Goal: Information Seeking & Learning: Learn about a topic

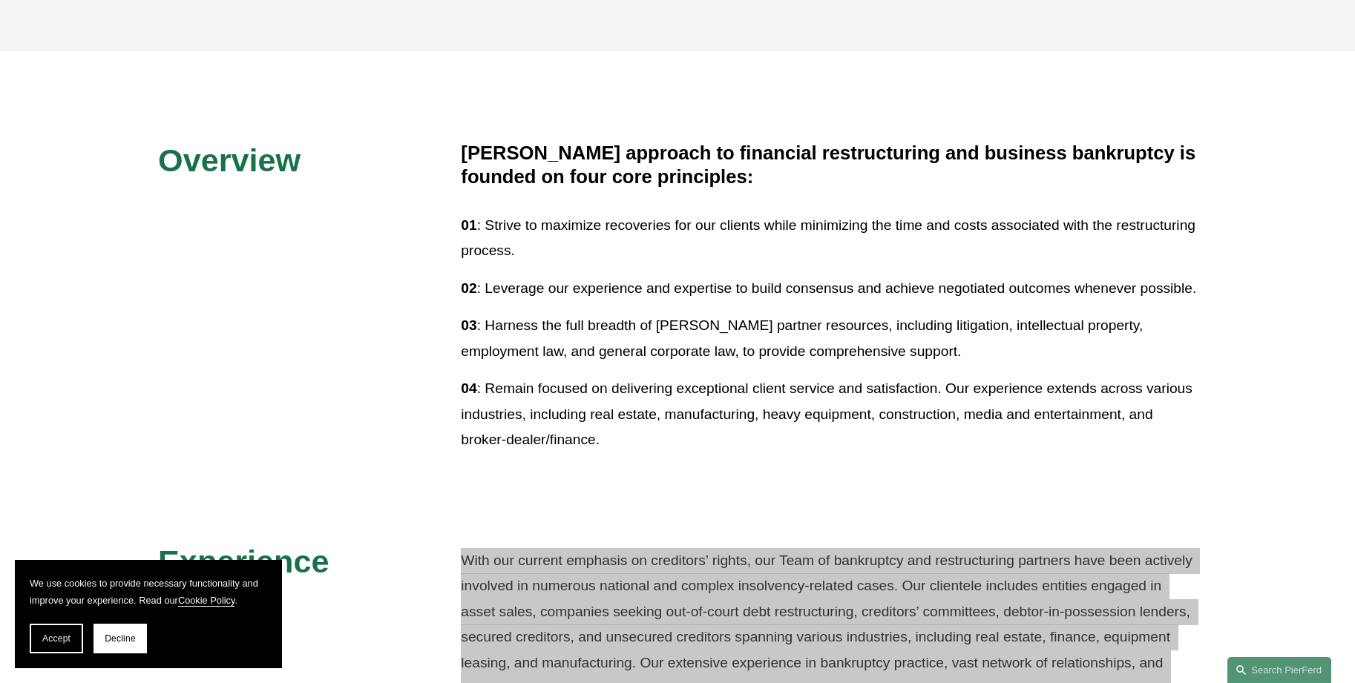
scroll to position [201, 0]
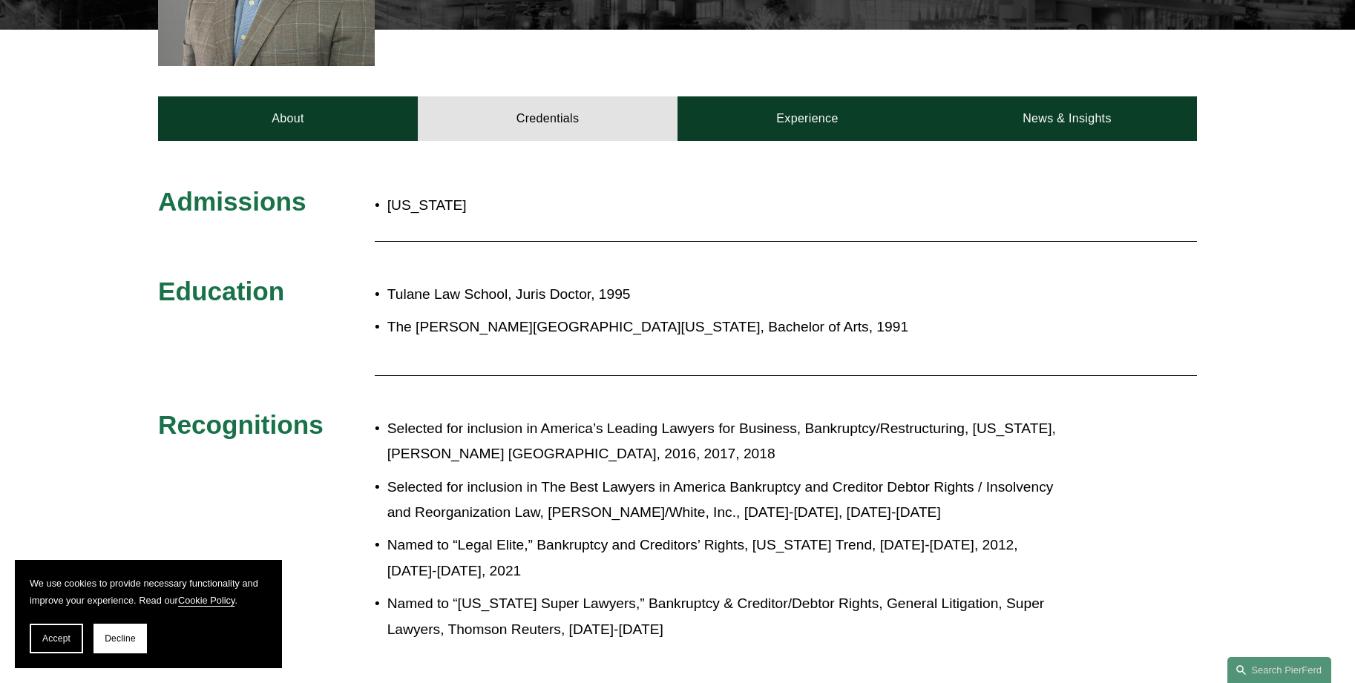
scroll to position [593, 0]
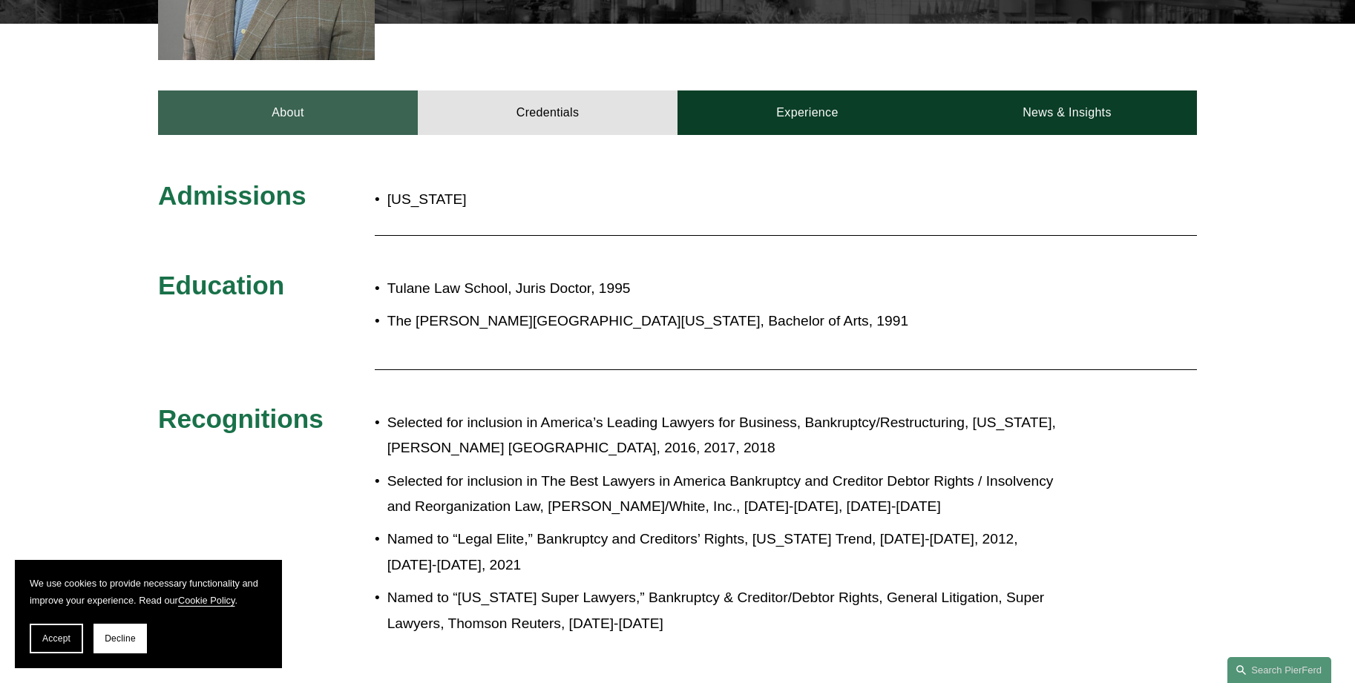
click at [333, 91] on link "About" at bounding box center [288, 113] width 260 height 45
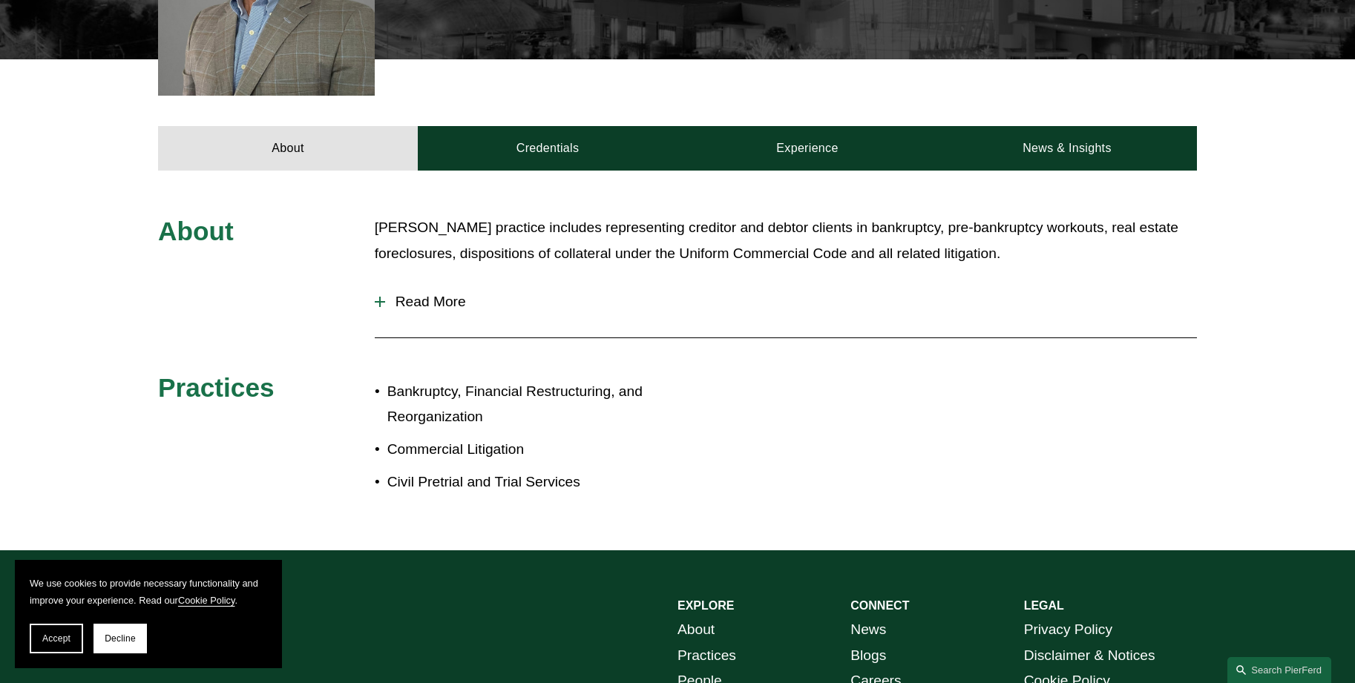
scroll to position [515, 0]
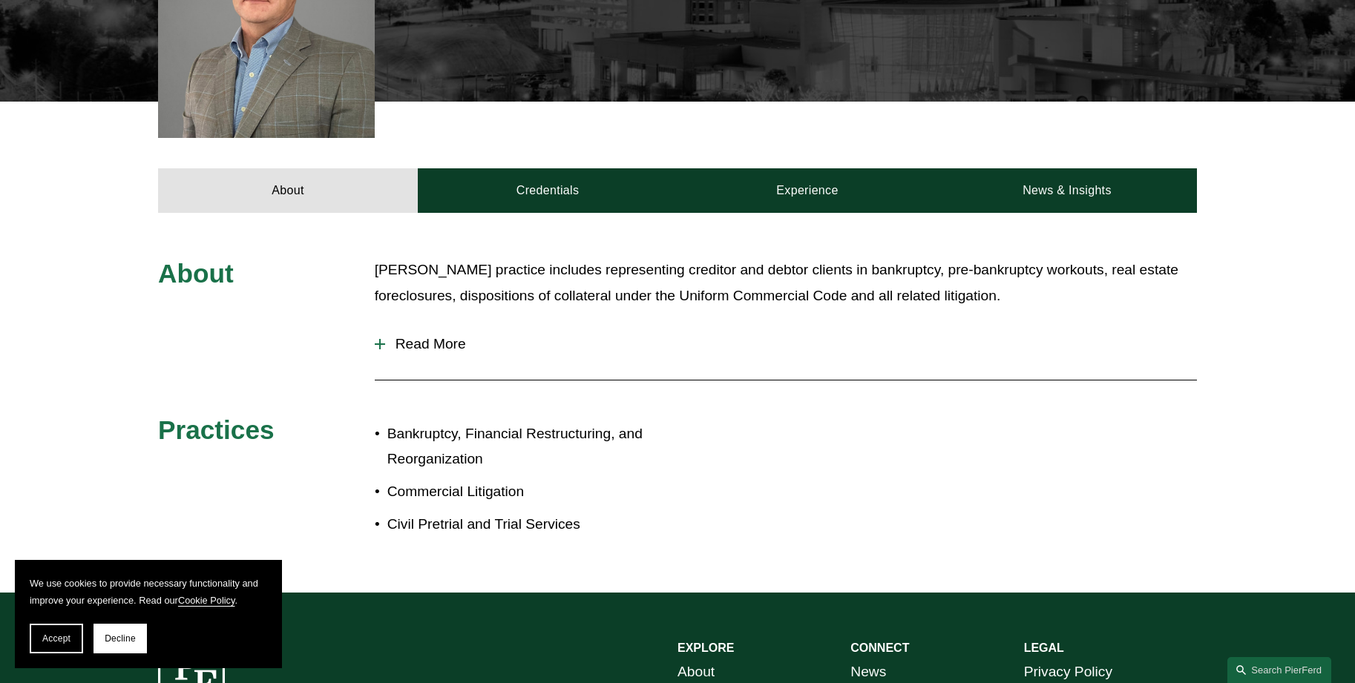
click at [435, 336] on span "Read More" at bounding box center [791, 344] width 812 height 16
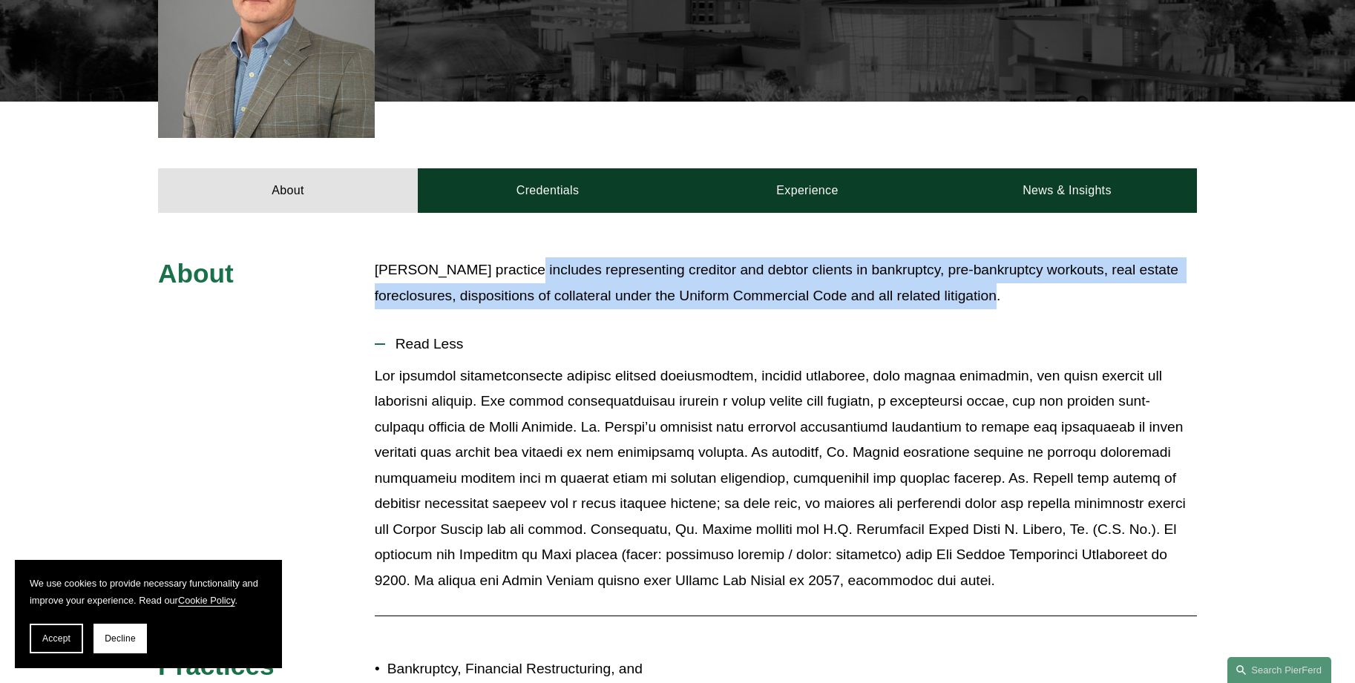
drag, startPoint x: 1014, startPoint y: 272, endPoint x: 510, endPoint y: 252, distance: 504.1
click at [510, 257] on p "[PERSON_NAME] practice includes representing creditor and debtor clients in ban…" at bounding box center [786, 282] width 822 height 51
copy p "includes representing creditor and debtor clients in bankruptcy, pre-bankruptcy…"
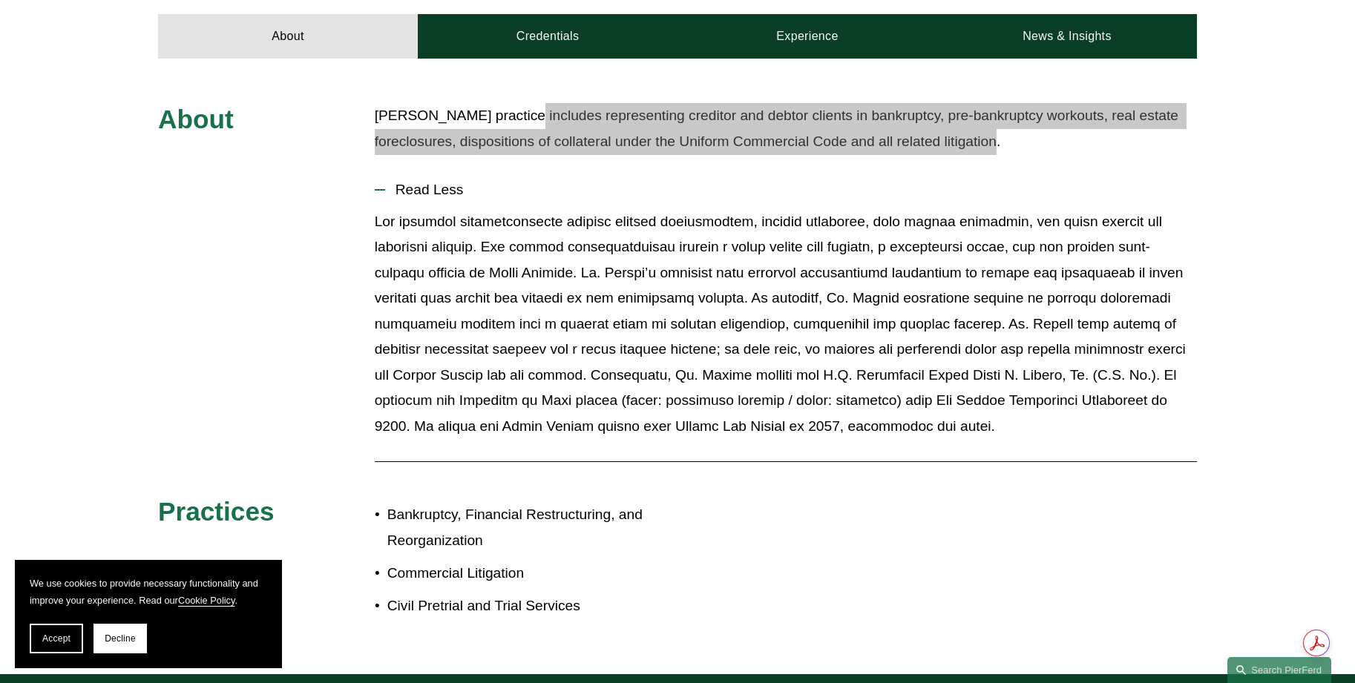
scroll to position [441, 0]
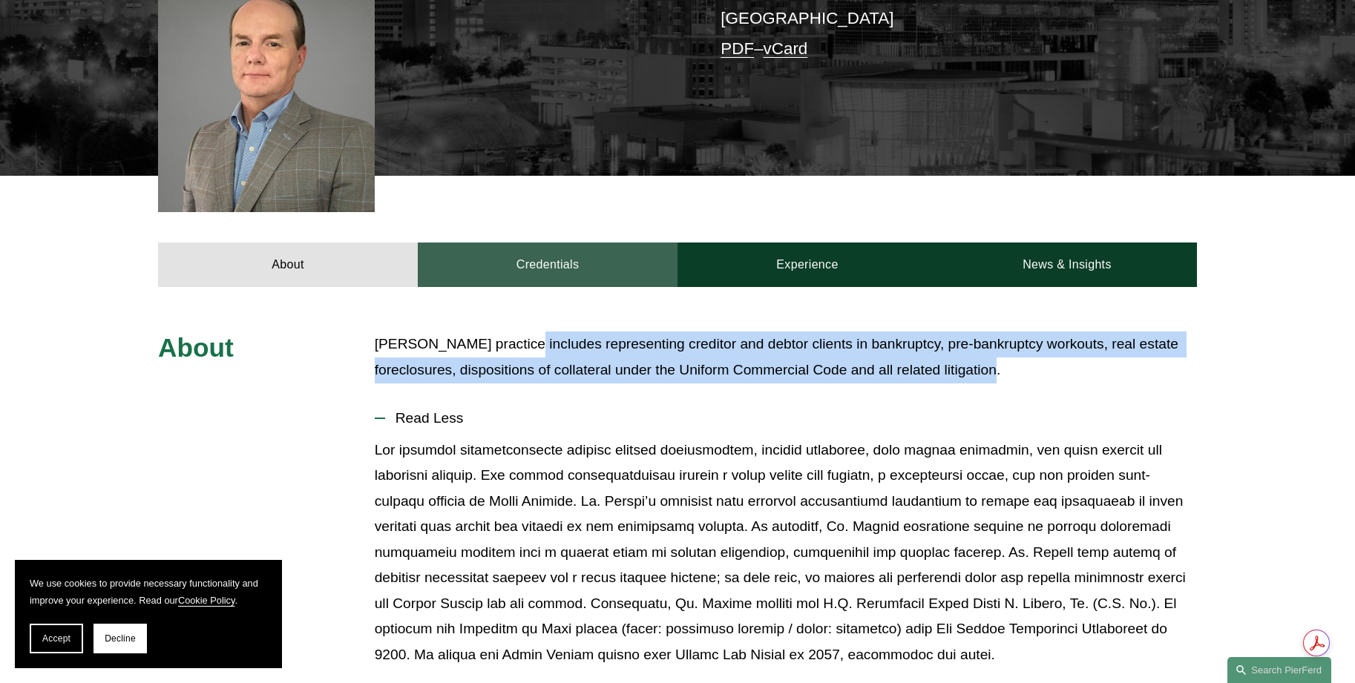
click at [533, 257] on link "Credentials" at bounding box center [548, 265] width 260 height 45
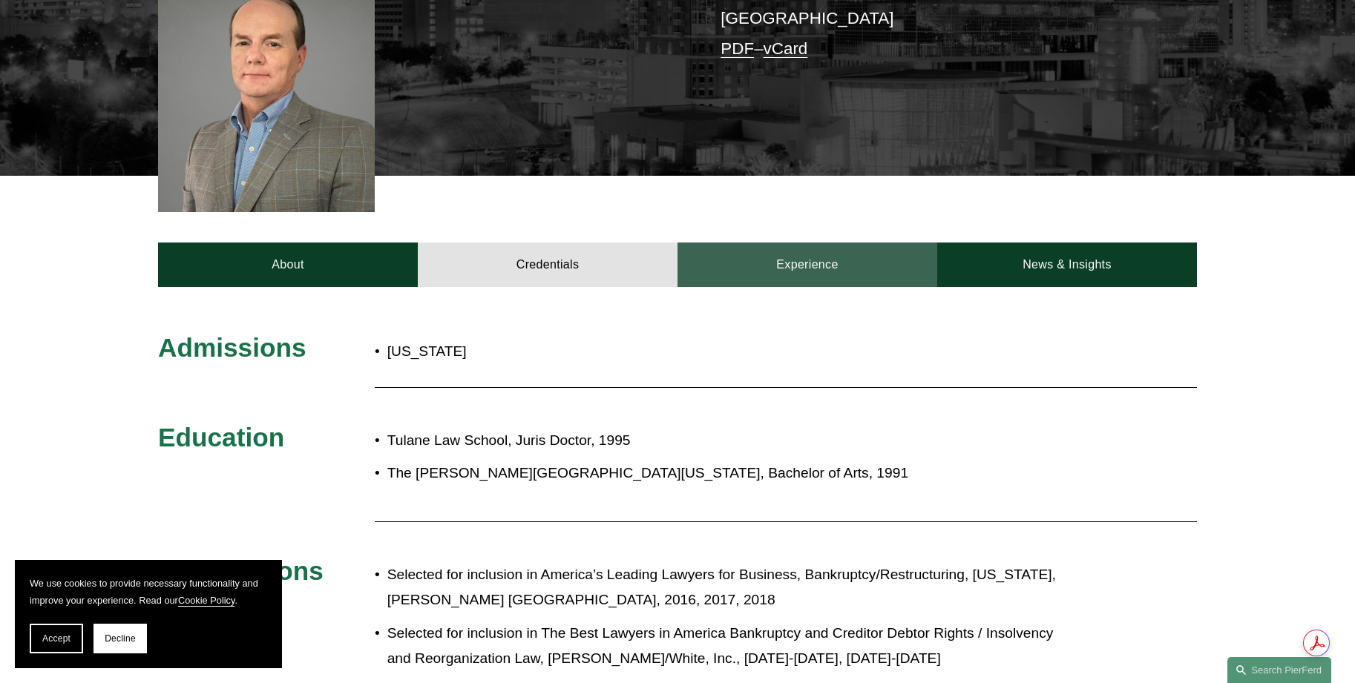
click at [869, 243] on link "Experience" at bounding box center [807, 265] width 260 height 45
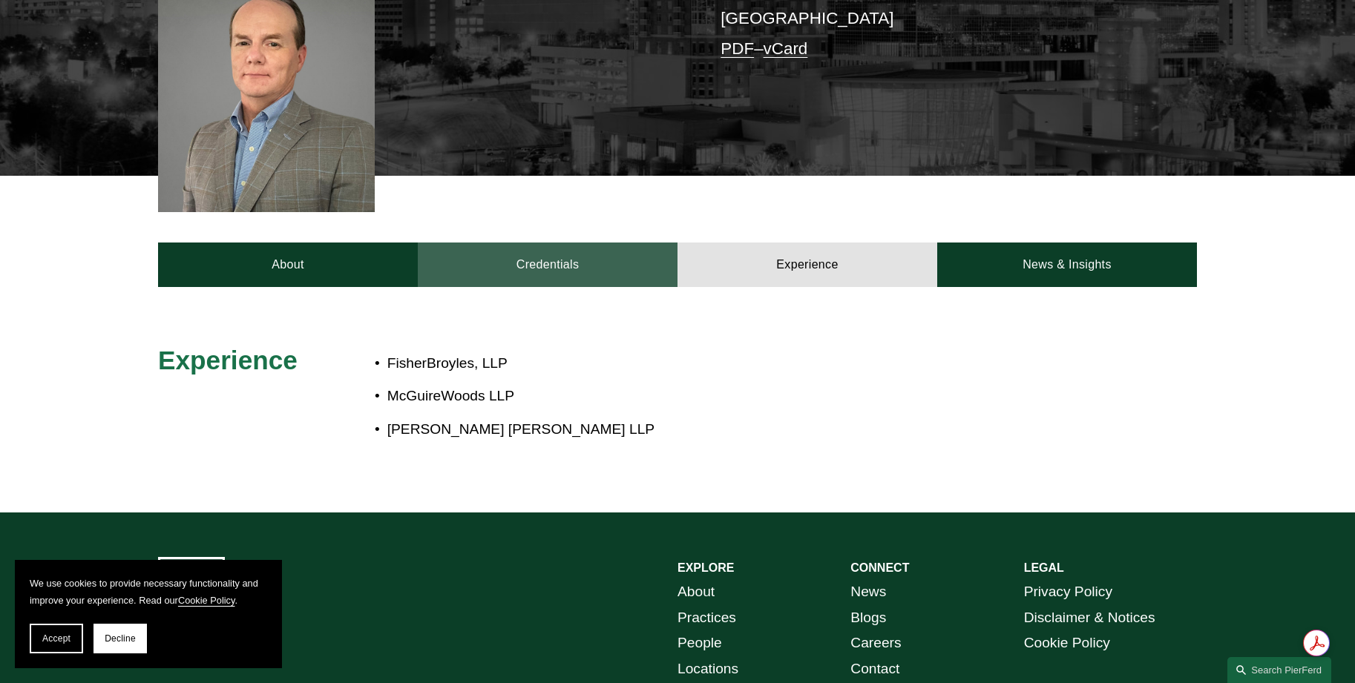
click at [544, 251] on link "Credentials" at bounding box center [548, 265] width 260 height 45
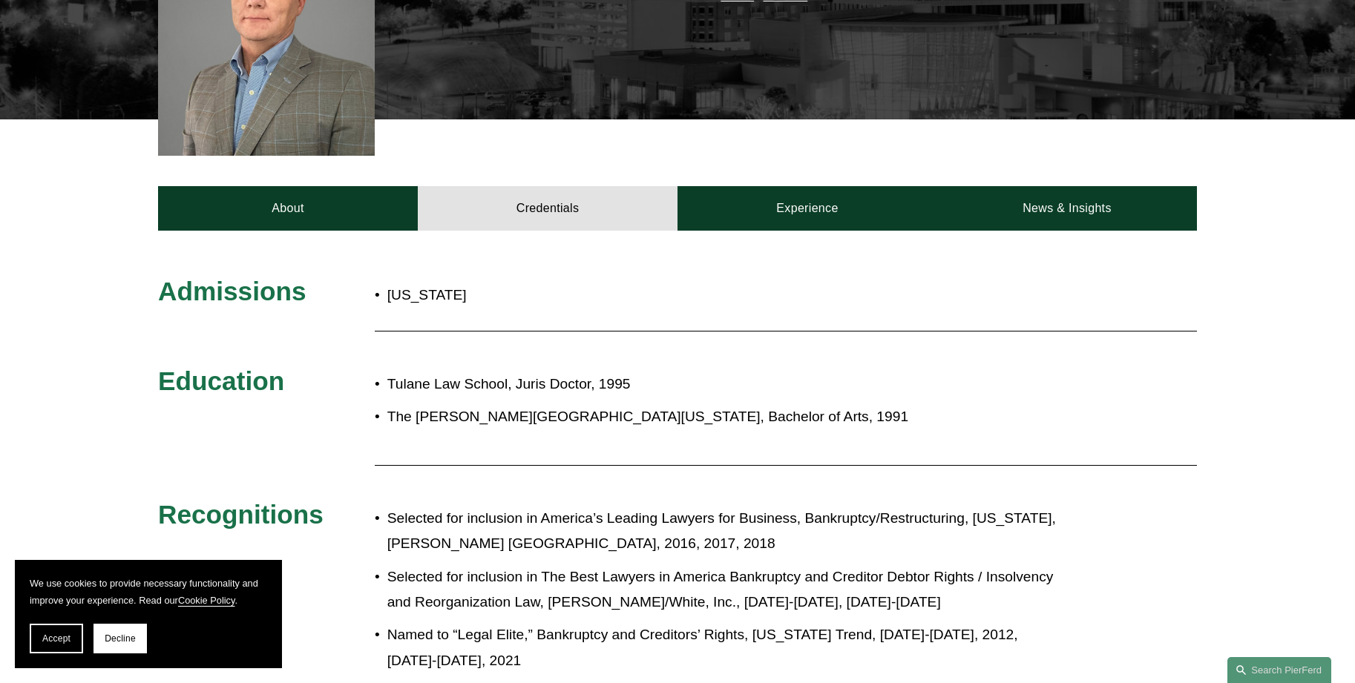
scroll to position [589, 0]
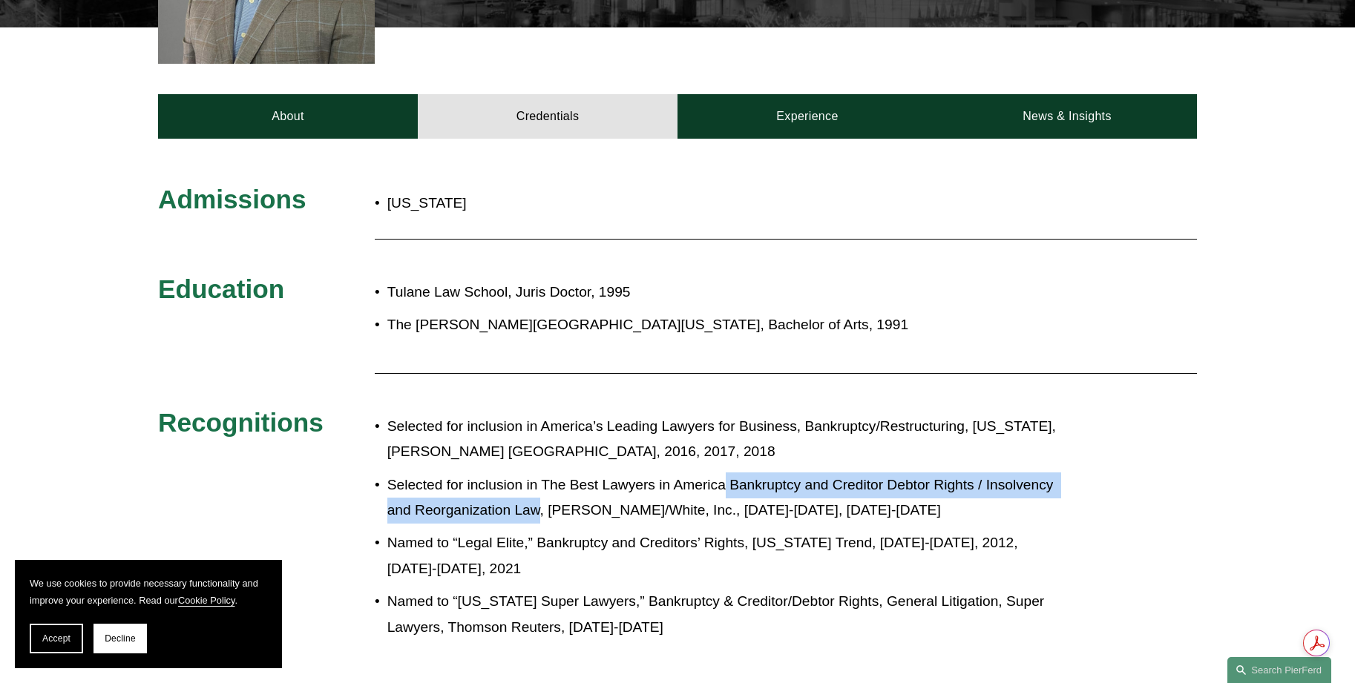
drag, startPoint x: 726, startPoint y: 459, endPoint x: 539, endPoint y: 478, distance: 187.9
click at [539, 478] on p "Selected for inclusion in The Best Lawyers in America Bankruptcy and Creditor D…" at bounding box center [726, 498] width 679 height 51
copy p "Bankruptcy and Creditor Debtor Rights / Insolvency and Reorganization Law"
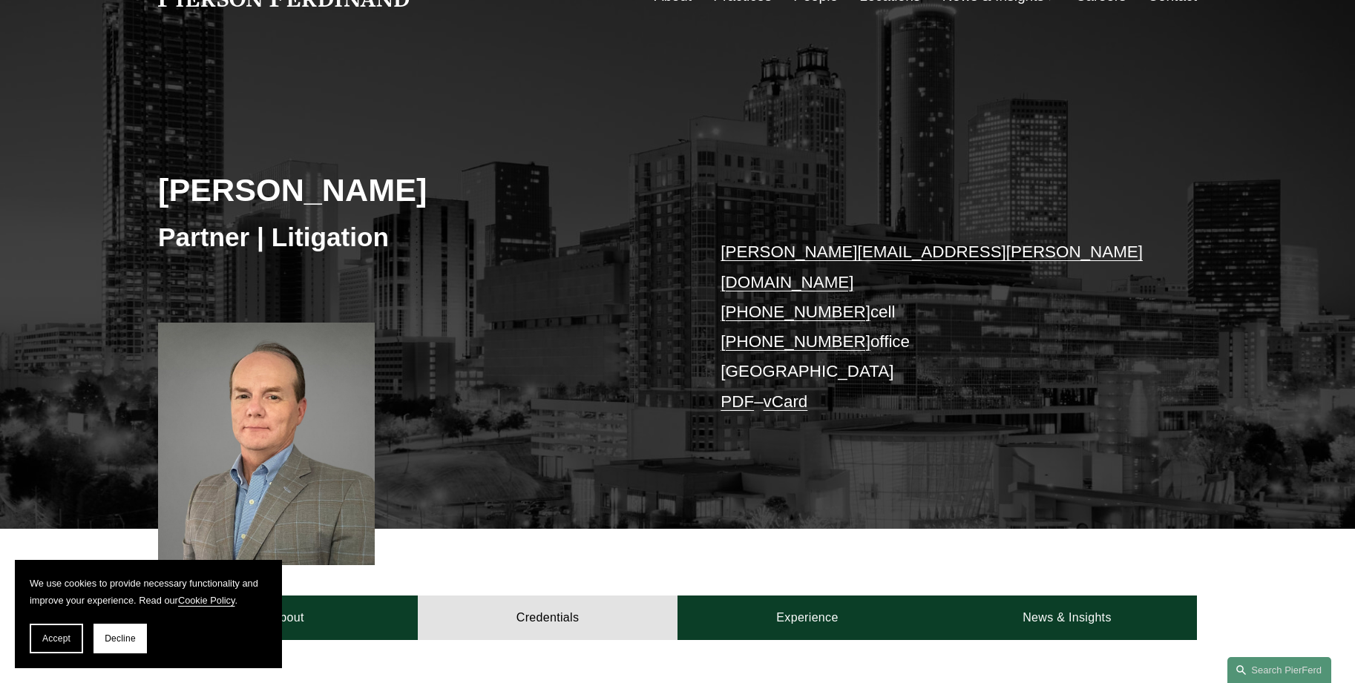
scroll to position [0, 0]
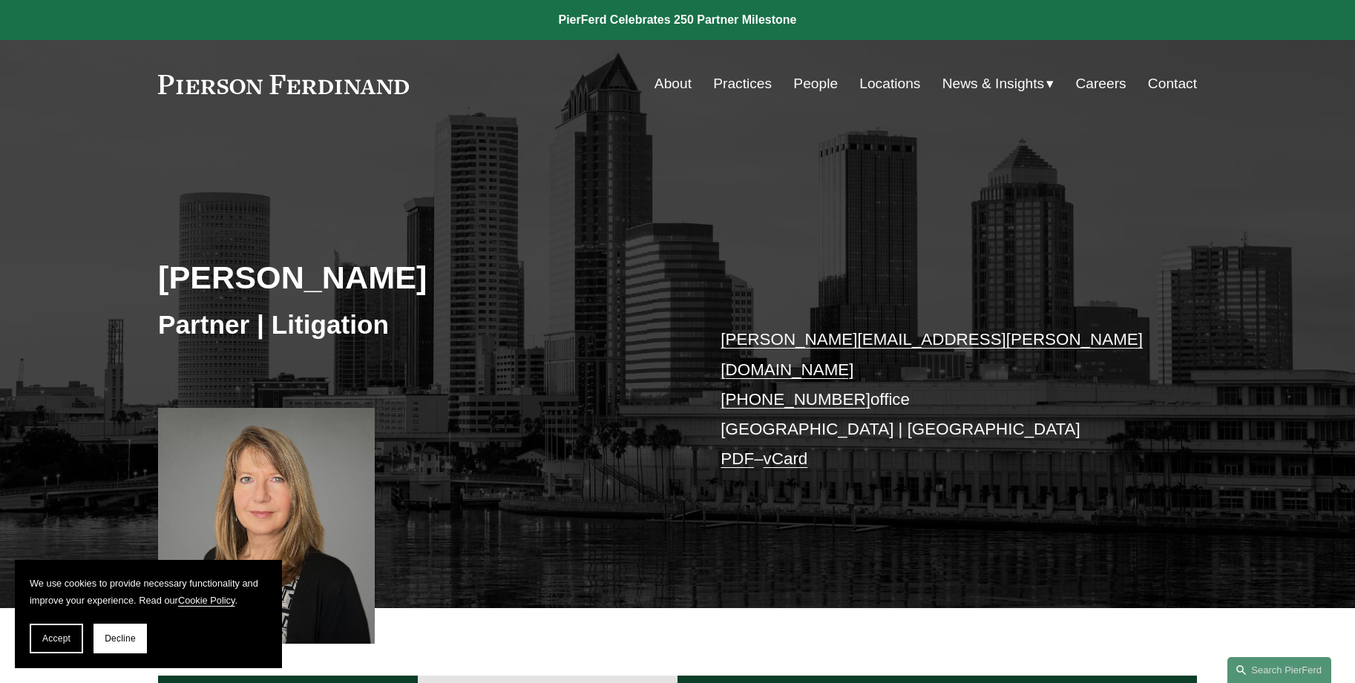
scroll to position [1038, 0]
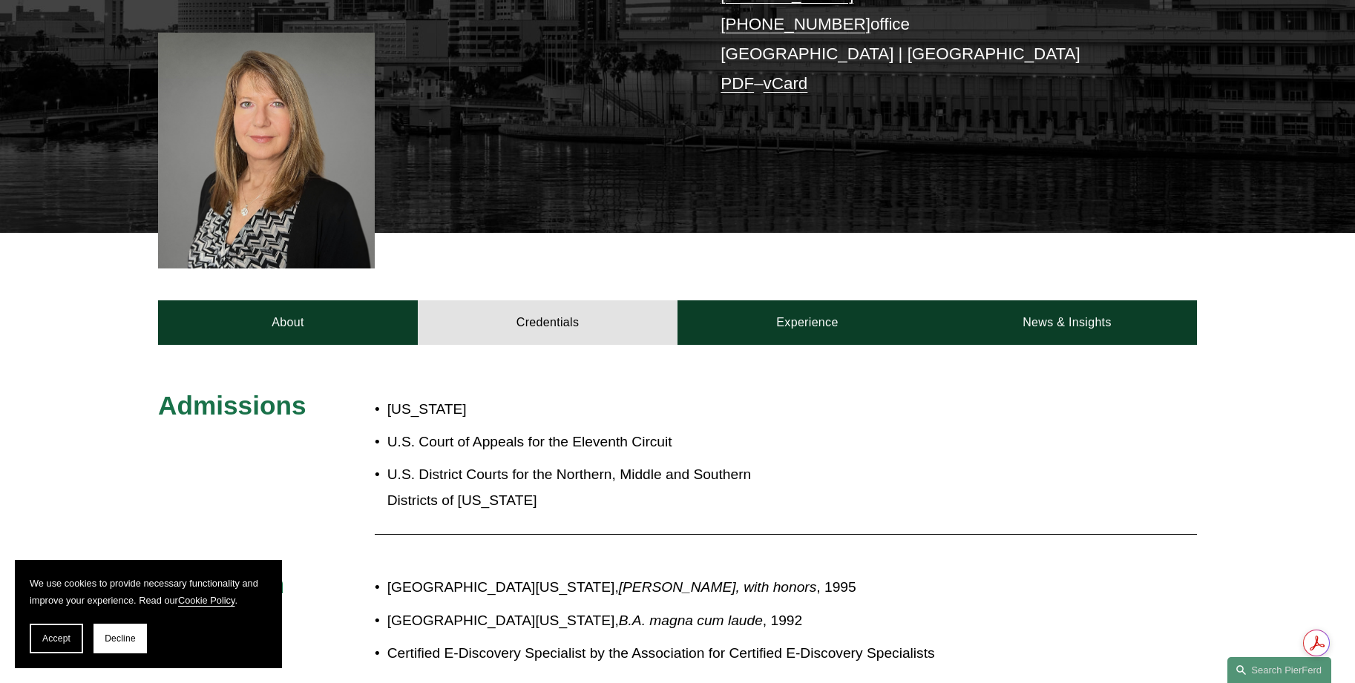
scroll to position [445, 0]
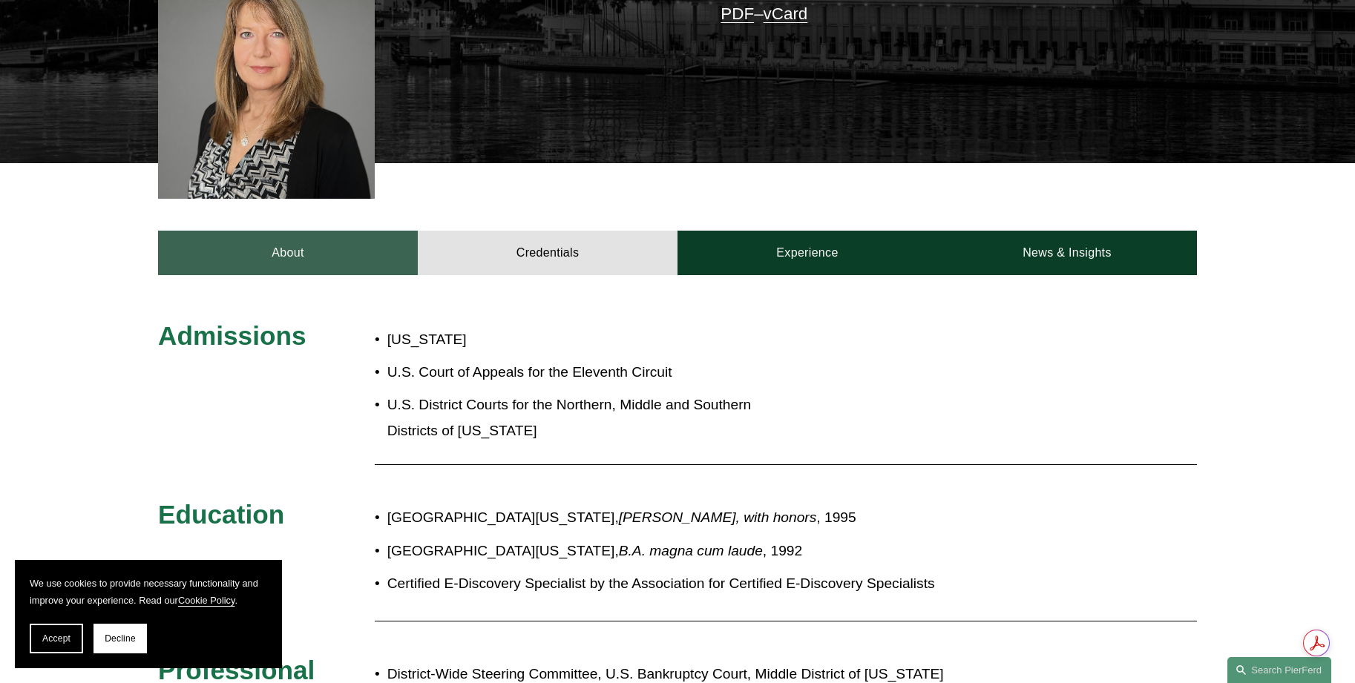
click at [216, 231] on link "About" at bounding box center [288, 253] width 260 height 45
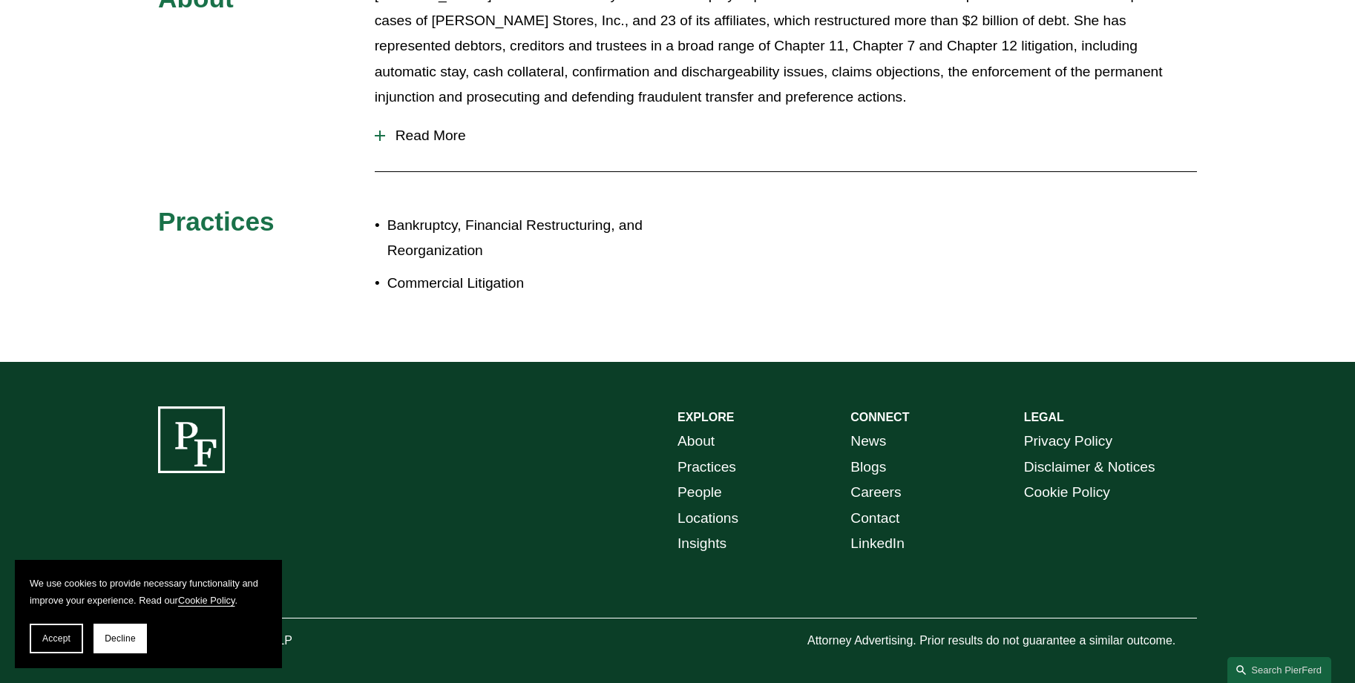
scroll to position [486, 0]
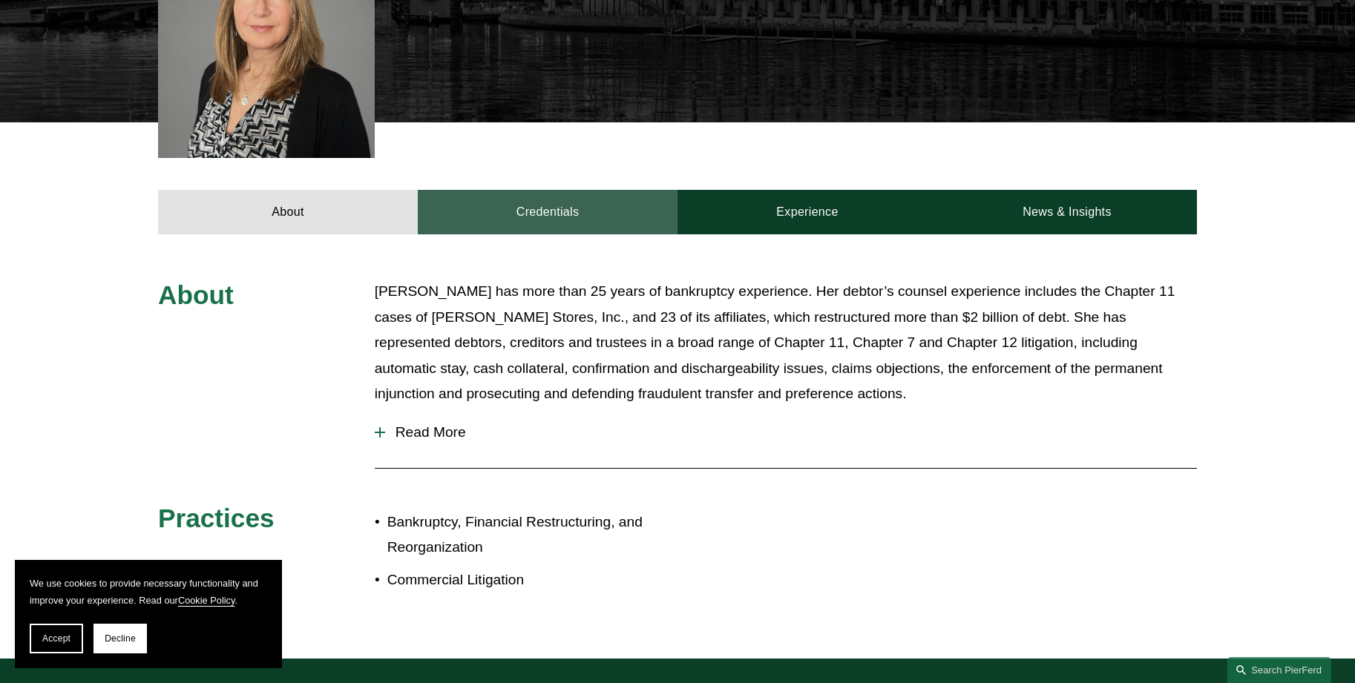
click at [574, 195] on link "Credentials" at bounding box center [548, 212] width 260 height 45
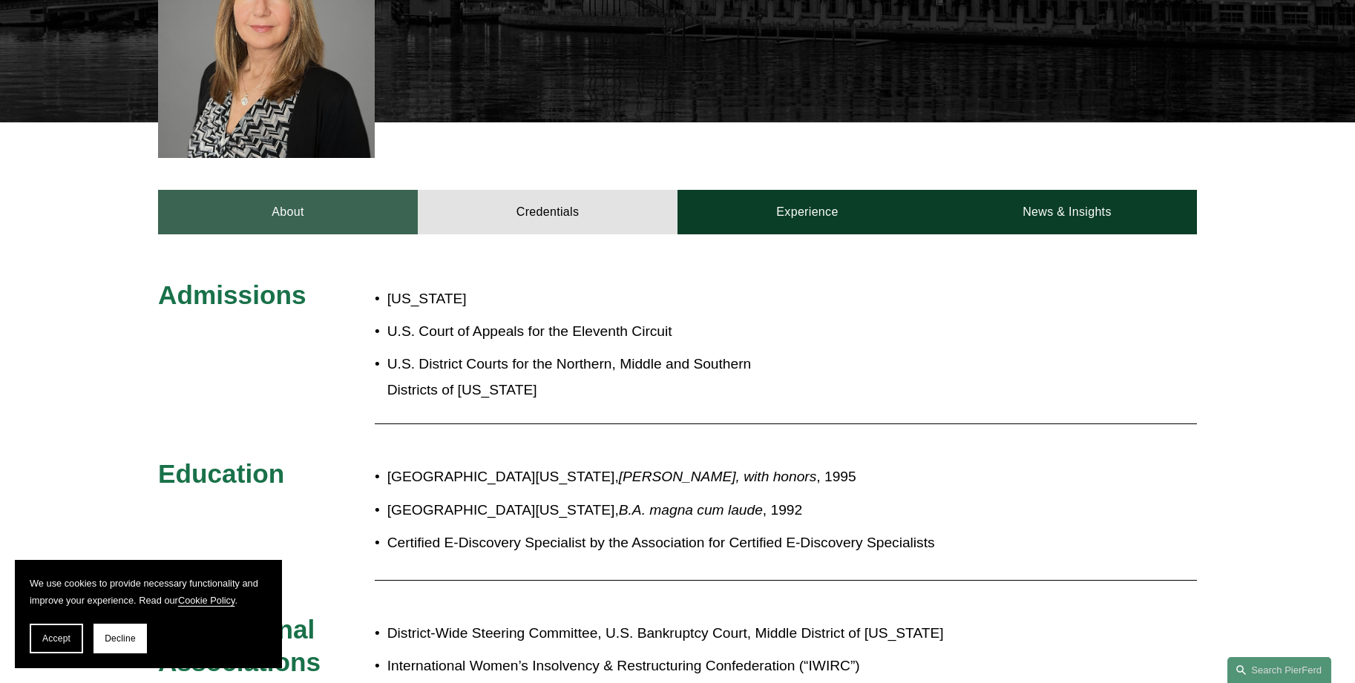
click at [321, 195] on link "About" at bounding box center [288, 212] width 260 height 45
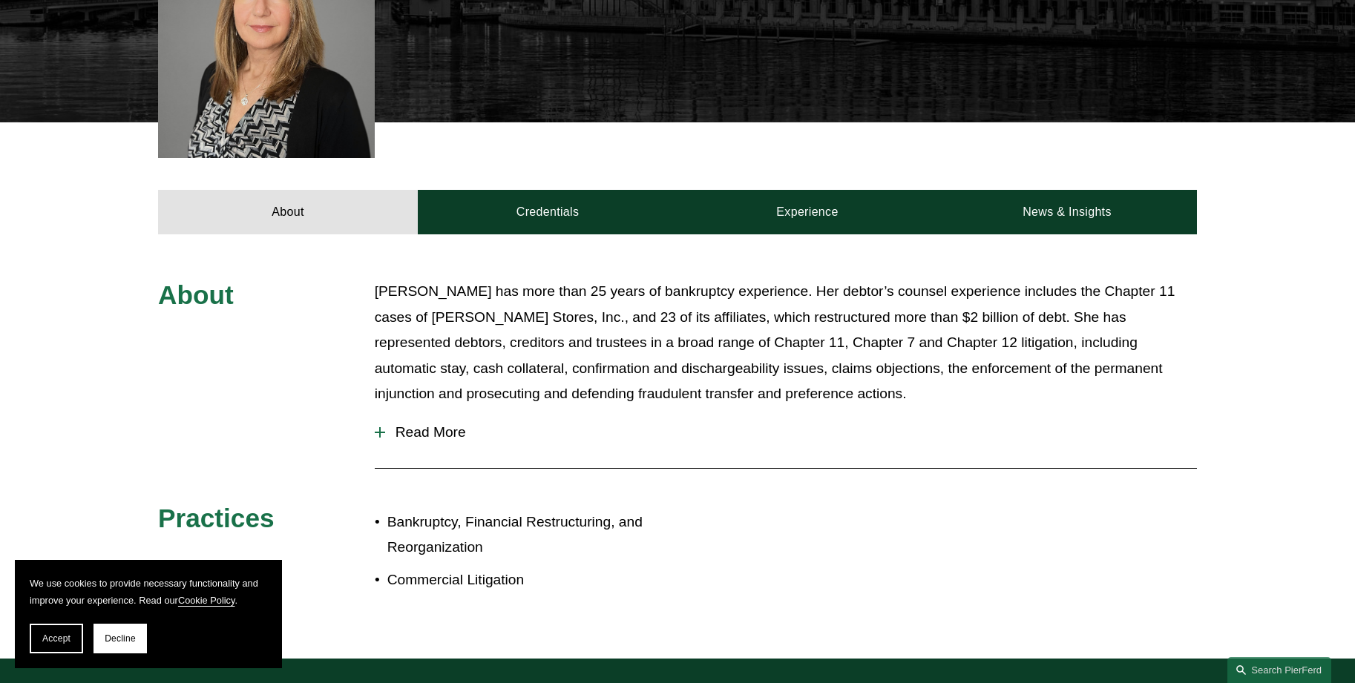
click at [419, 413] on button "Read More" at bounding box center [786, 432] width 822 height 39
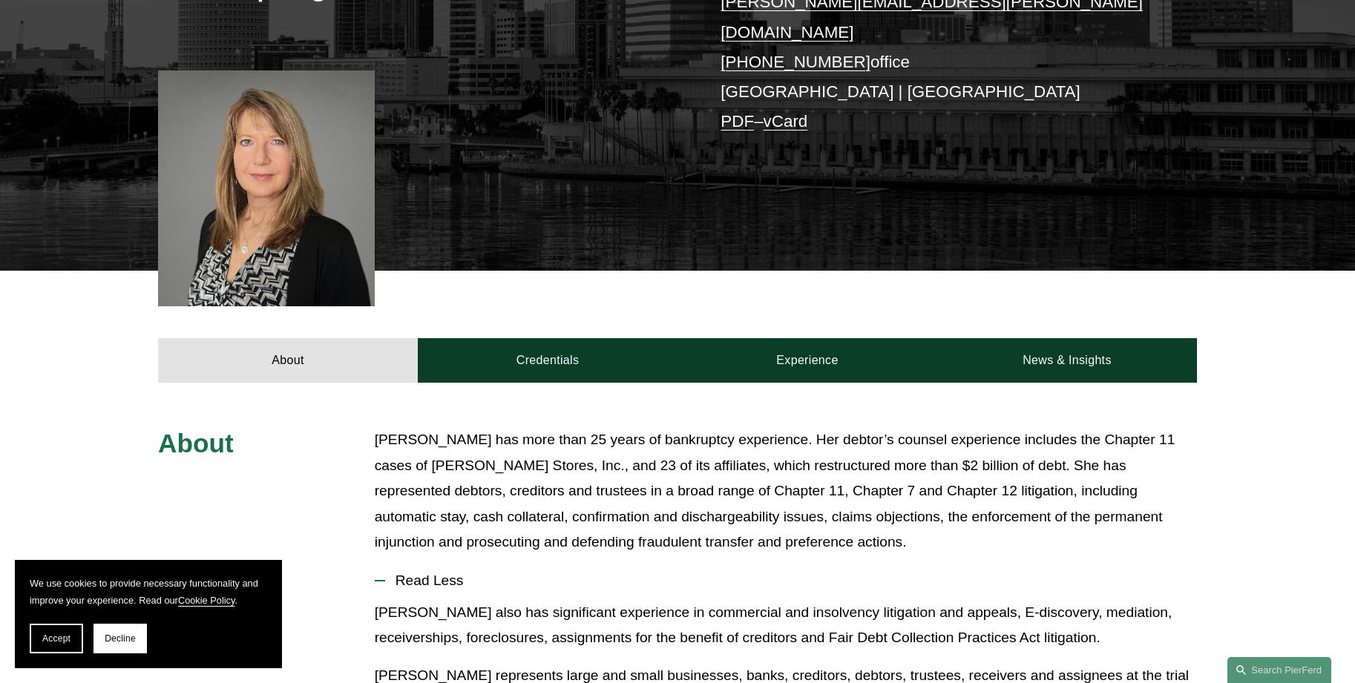
scroll to position [263, 0]
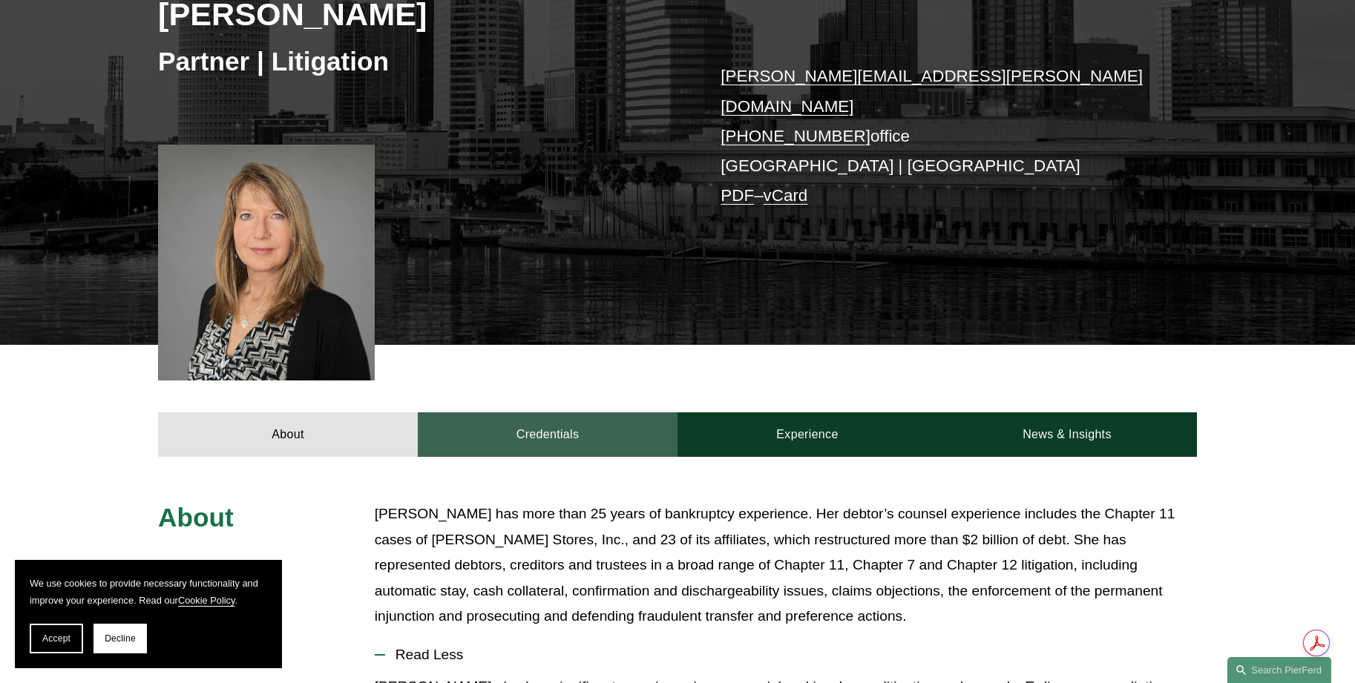
click at [608, 412] on link "Credentials" at bounding box center [548, 434] width 260 height 45
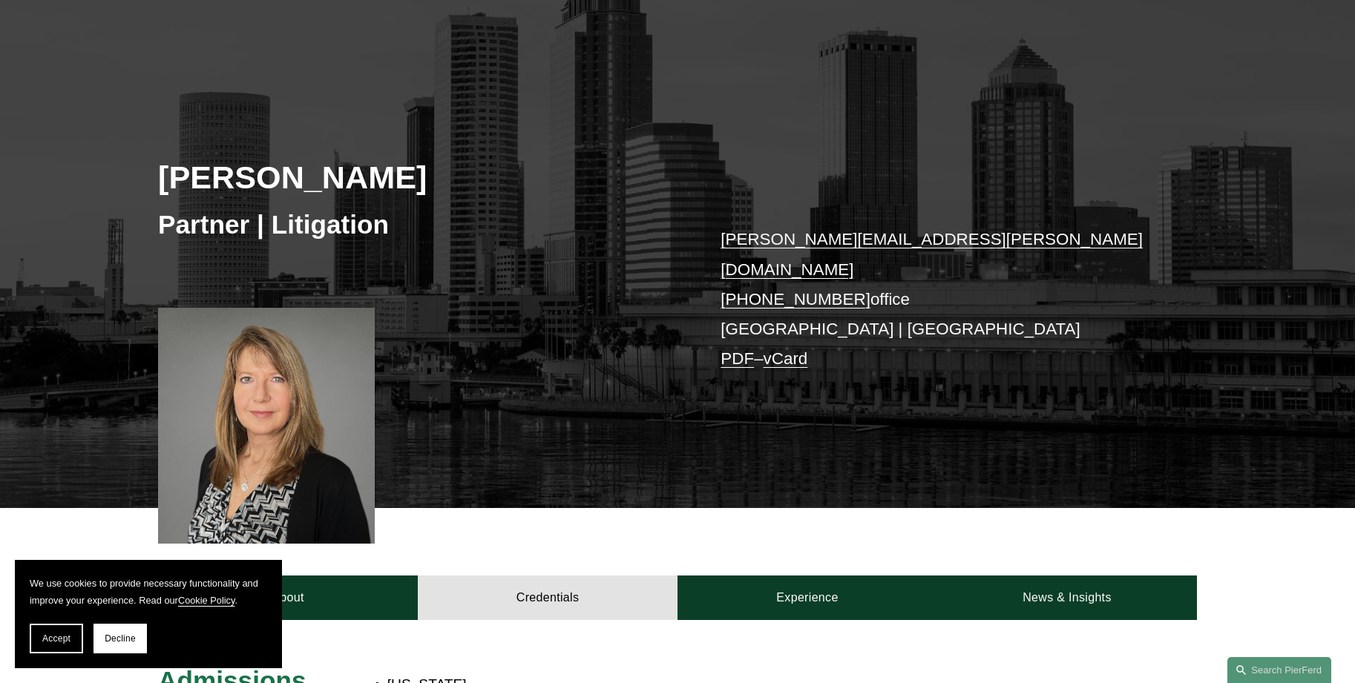
scroll to position [0, 0]
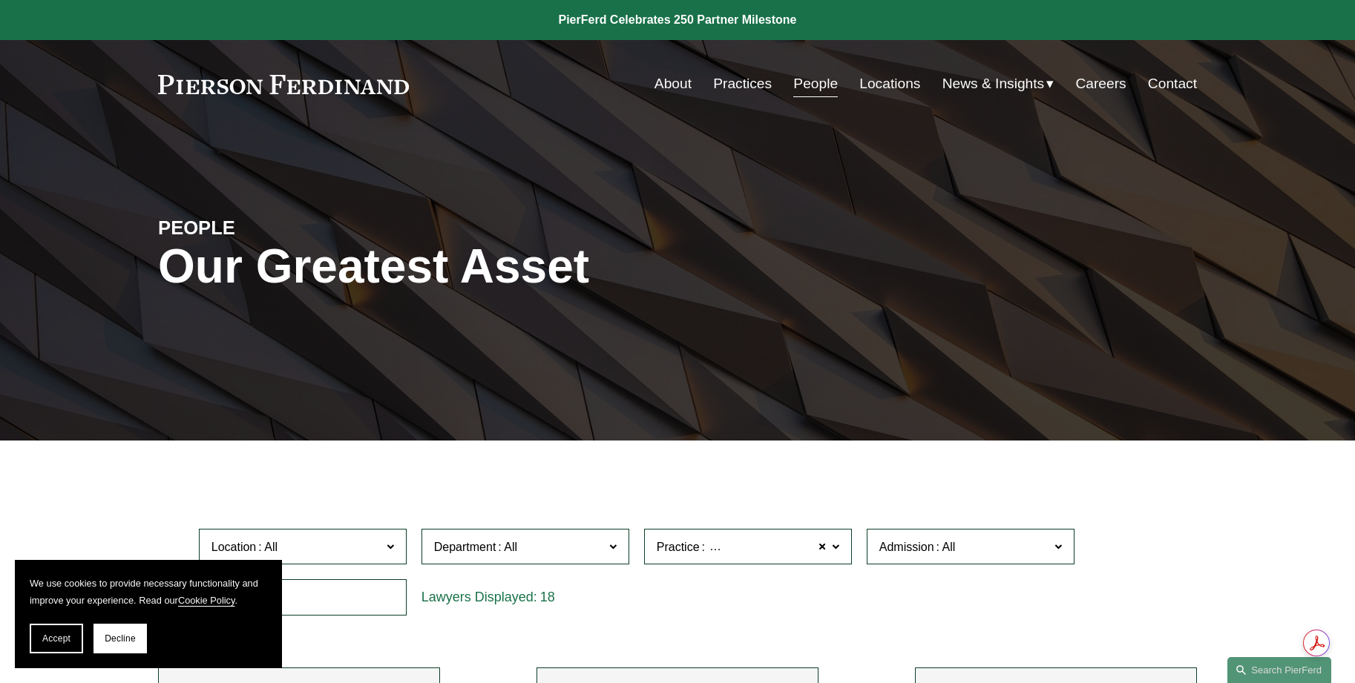
scroll to position [368, 0]
